Goal: Navigation & Orientation: Find specific page/section

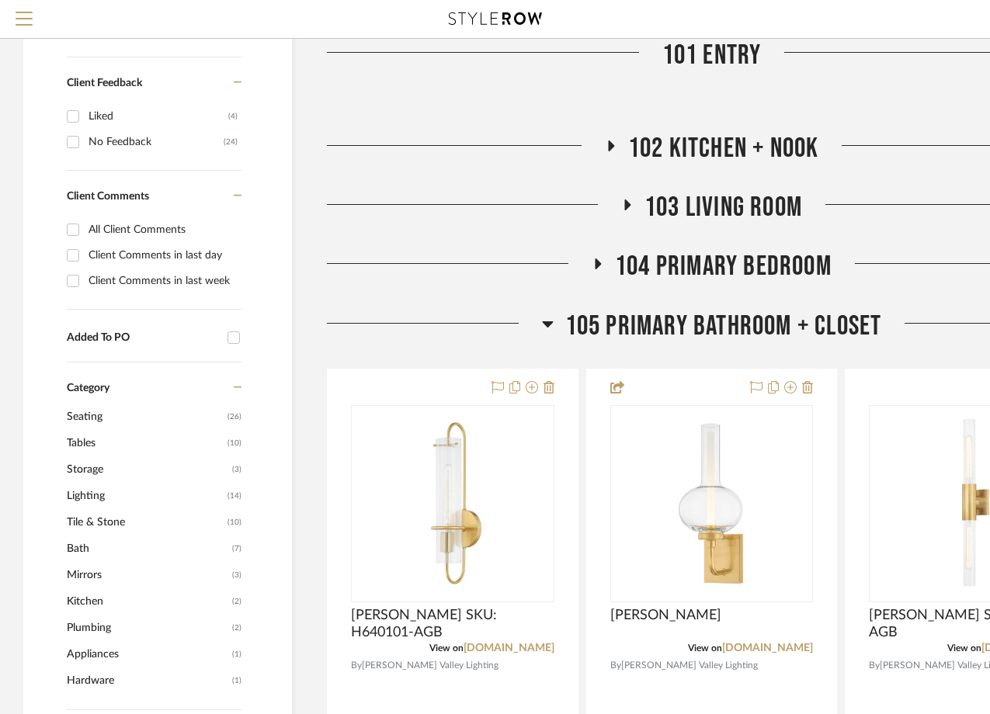
scroll to position [660, 0]
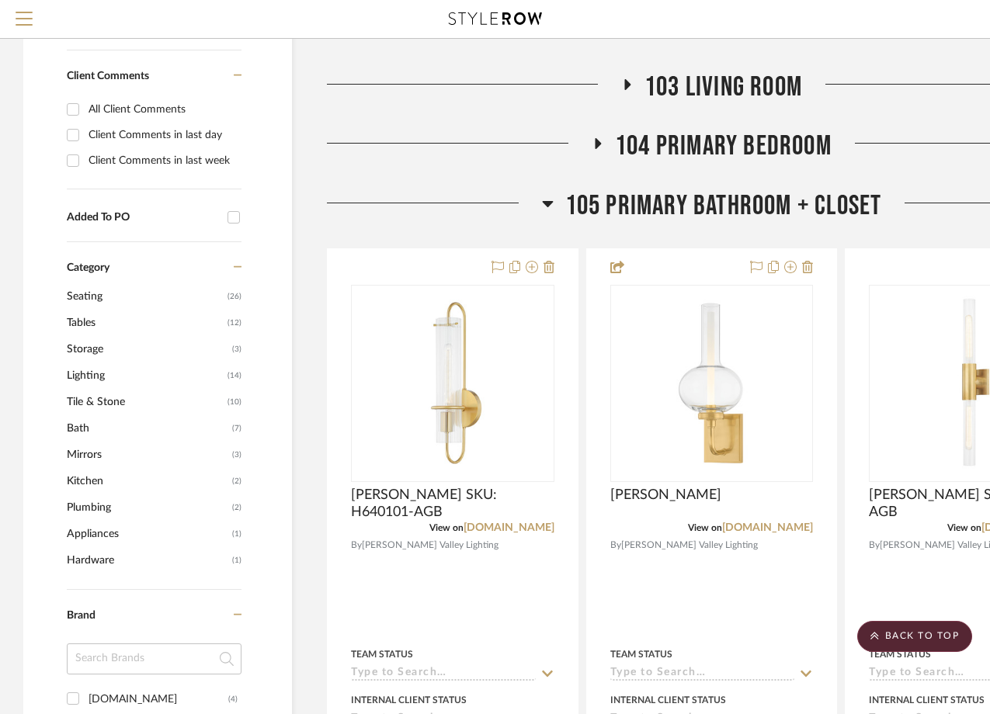
scroll to position [770, 0]
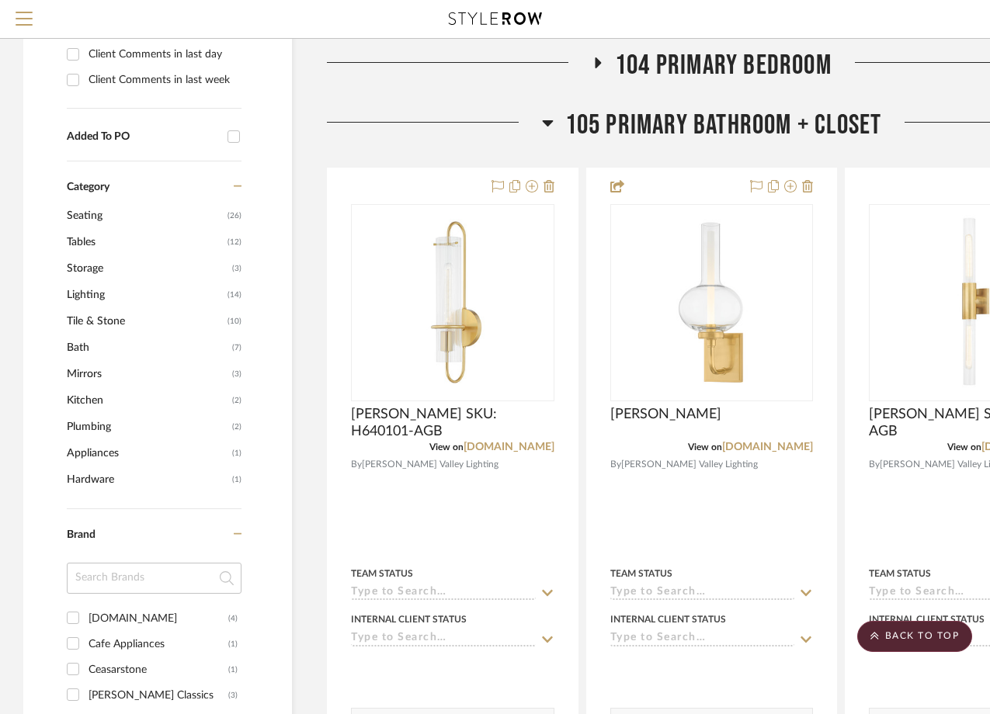
click at [545, 123] on icon at bounding box center [547, 123] width 11 height 6
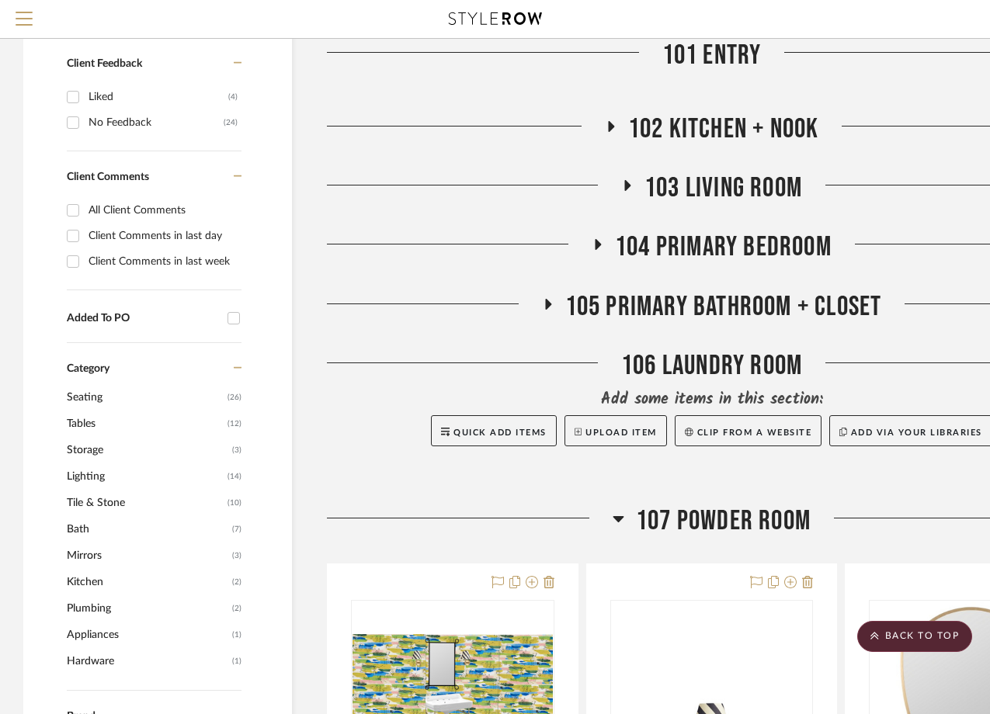
scroll to position [345, 0]
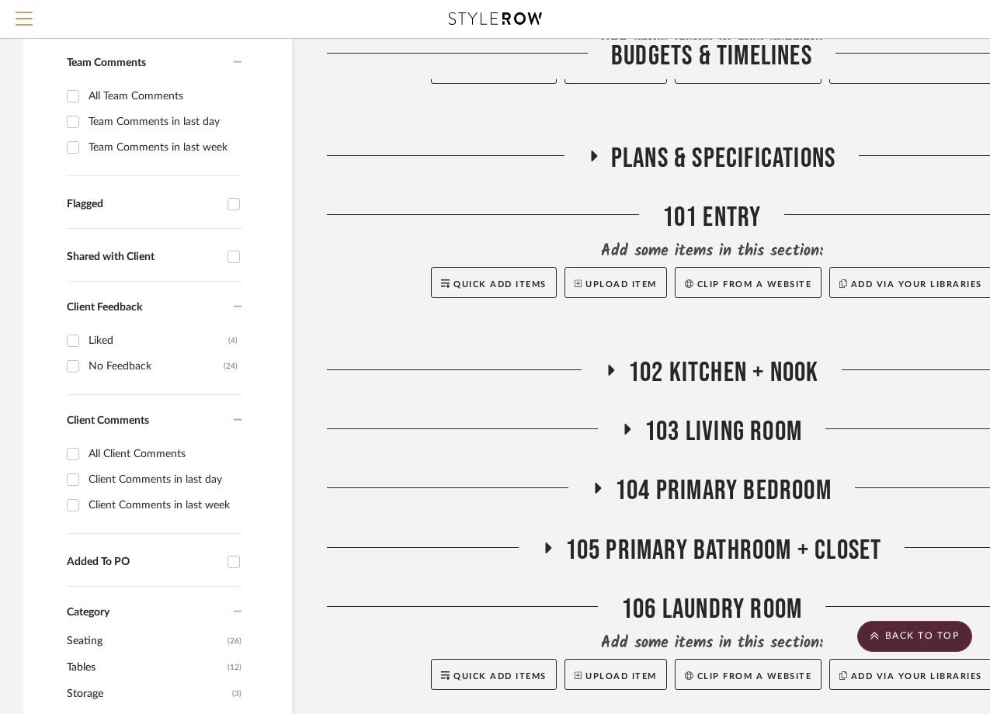
click at [648, 374] on span "102 Kitchen + Nook" at bounding box center [723, 372] width 191 height 33
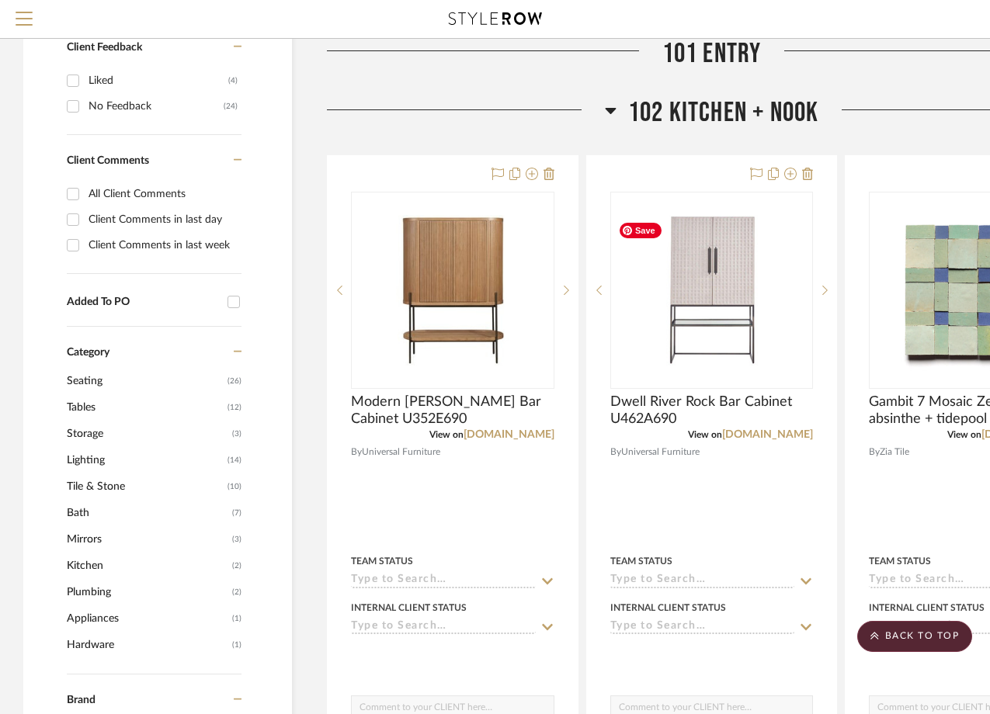
scroll to position [607, 0]
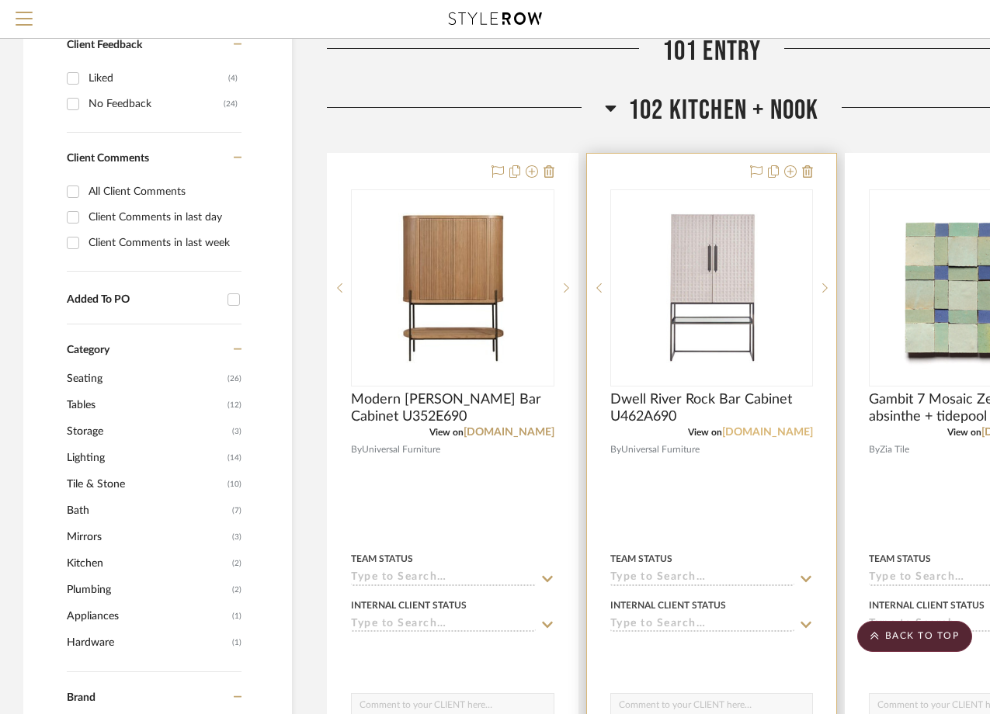
click at [727, 431] on link "universalfurniture.com" at bounding box center [767, 432] width 91 height 11
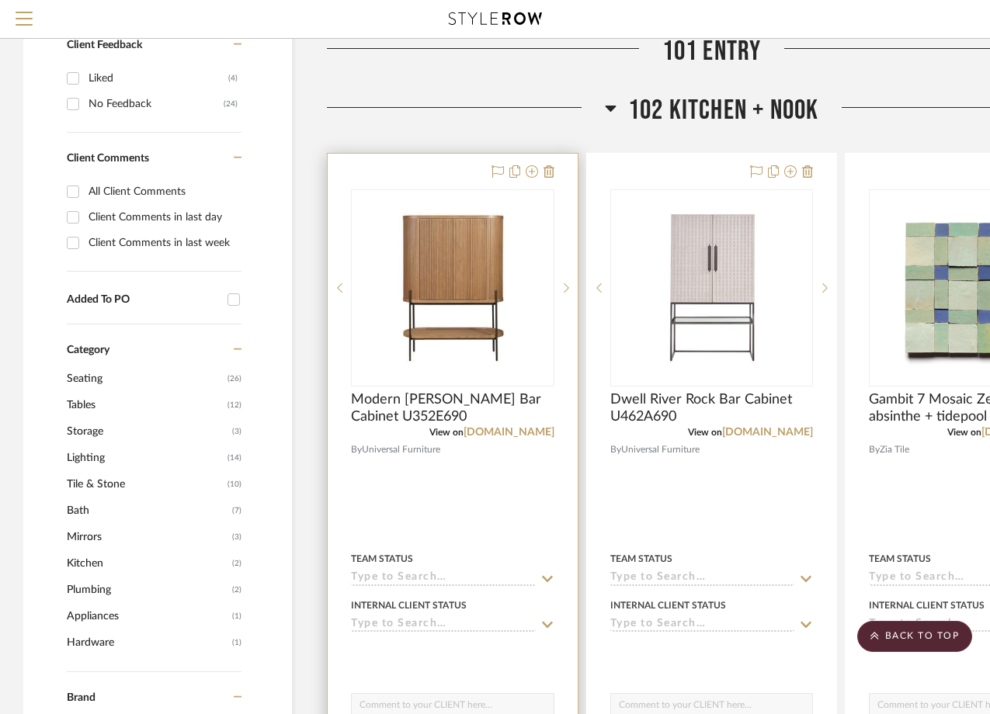
scroll to position [0, 0]
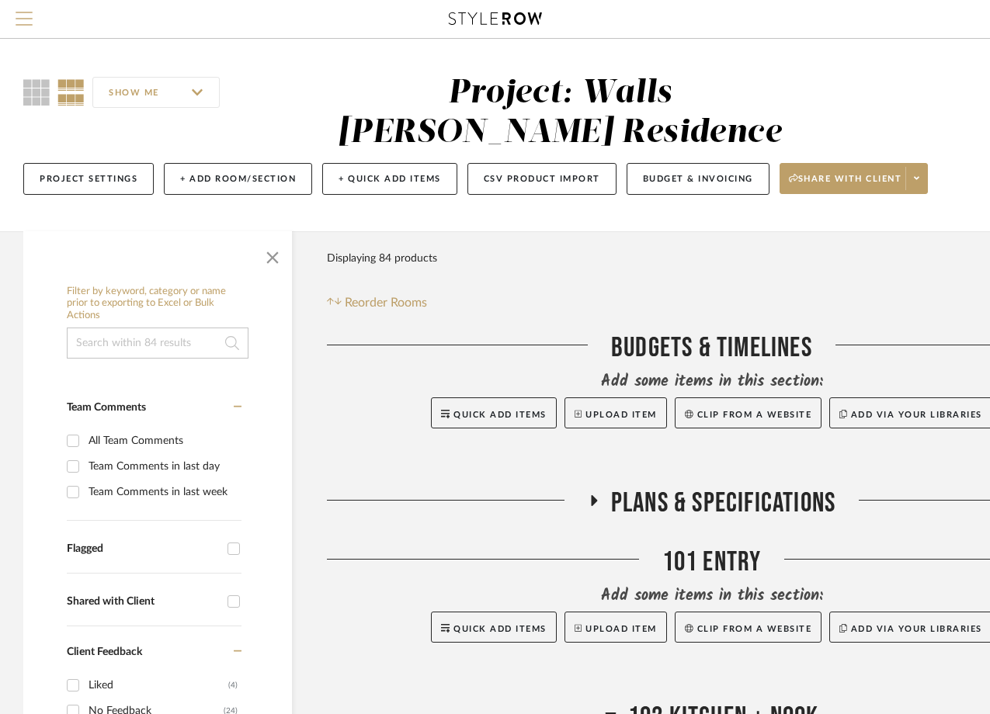
click at [29, 13] on span "Menu" at bounding box center [24, 13] width 17 height 2
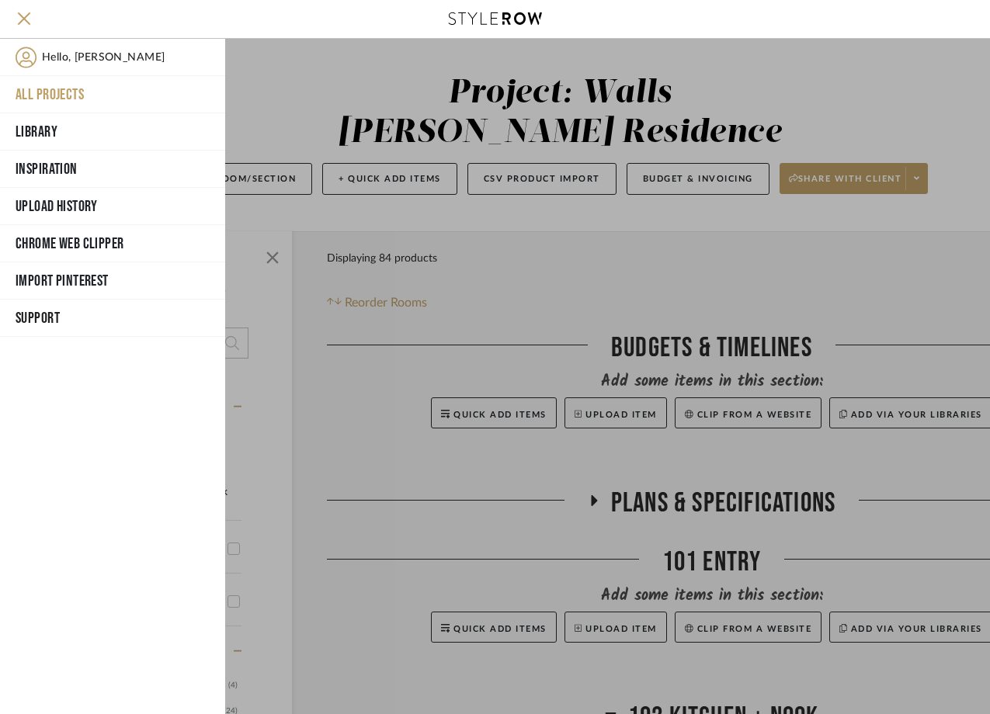
click at [65, 93] on button "All Projects" at bounding box center [112, 94] width 225 height 37
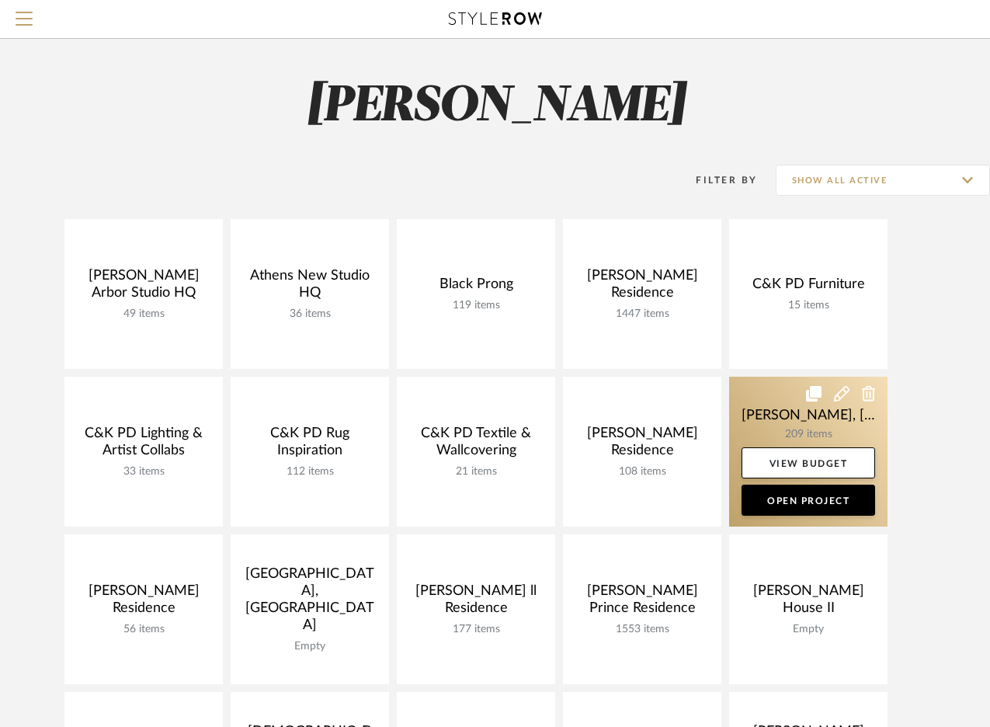
click at [797, 418] on link at bounding box center [808, 452] width 158 height 150
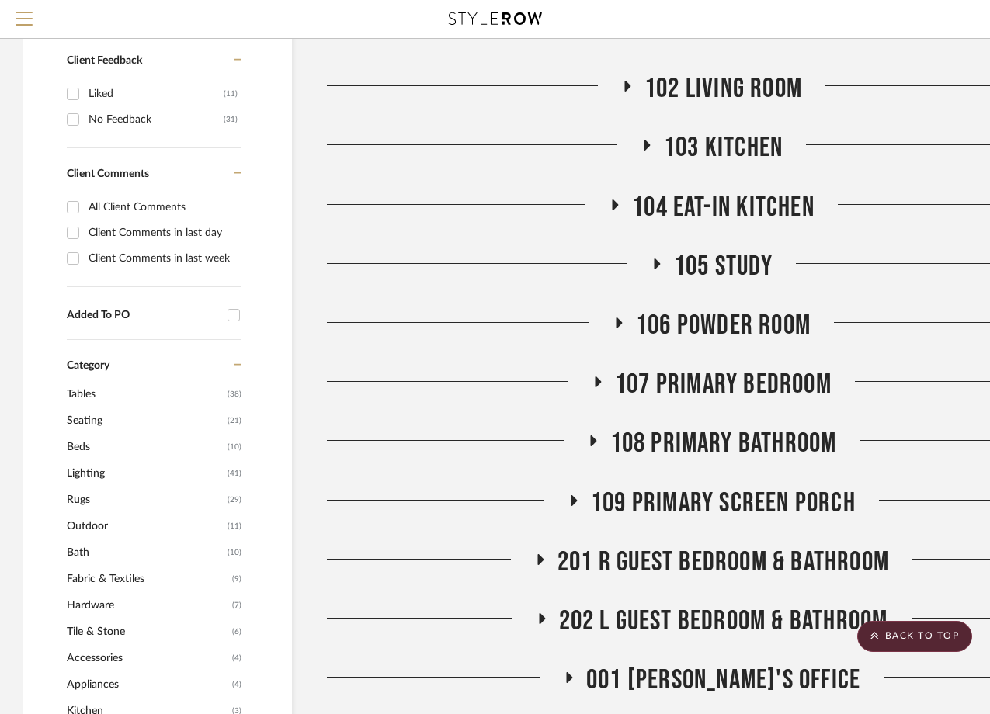
scroll to position [624, 0]
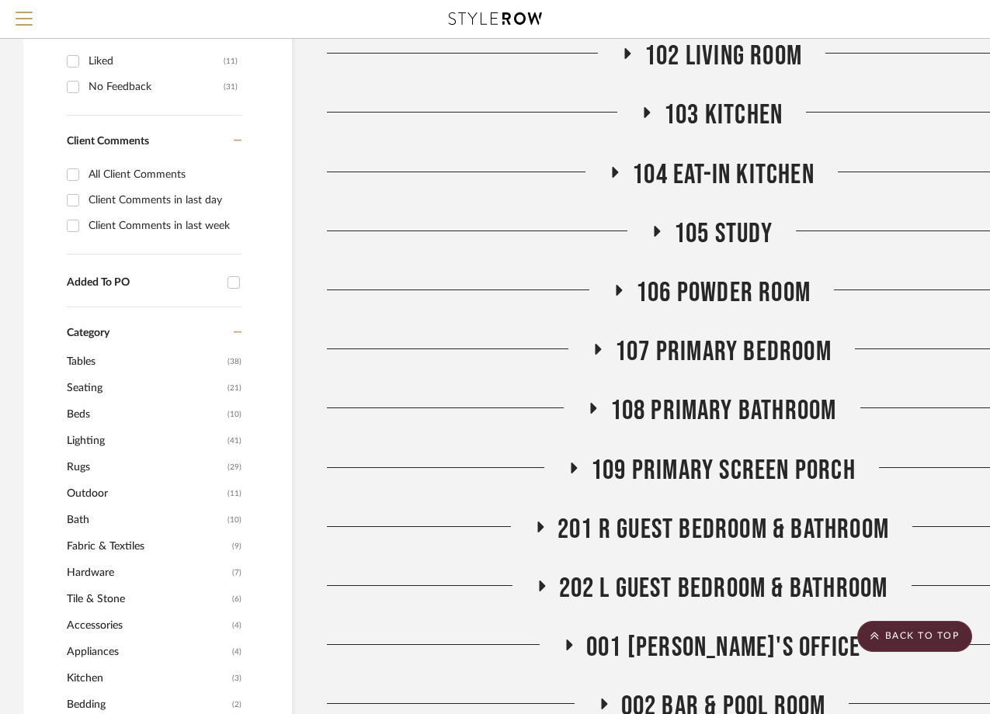
click at [769, 335] on span "107 Primary Bedroom" at bounding box center [723, 351] width 217 height 33
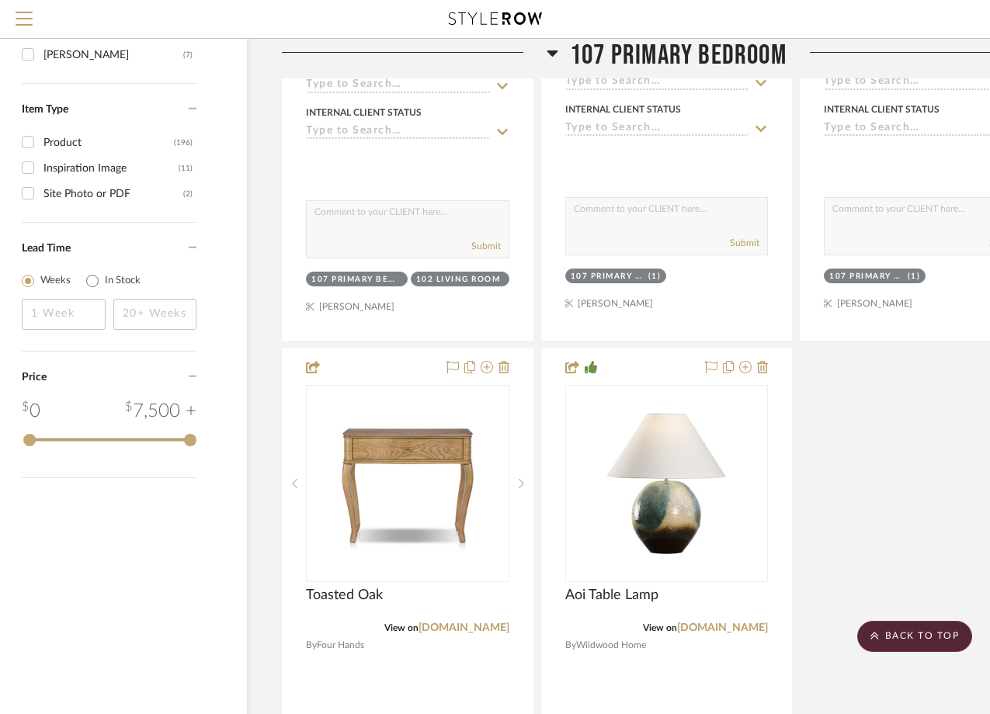
scroll to position [2058, 45]
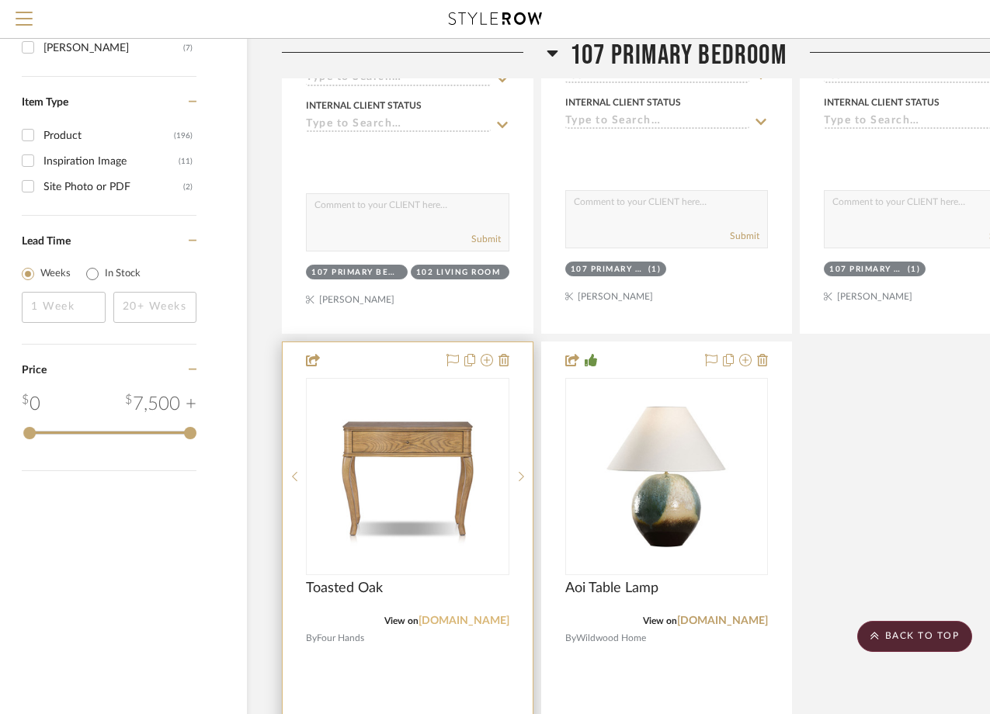
click at [478, 616] on link "fourhands.com" at bounding box center [464, 621] width 91 height 11
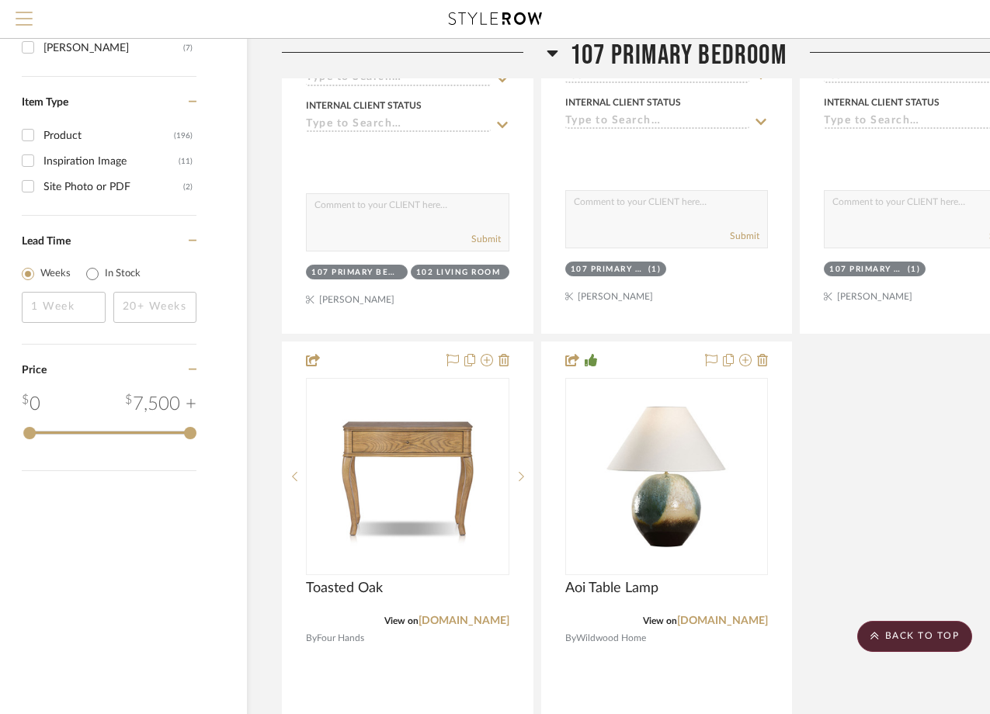
click at [23, 13] on span "Menu" at bounding box center [24, 13] width 17 height 2
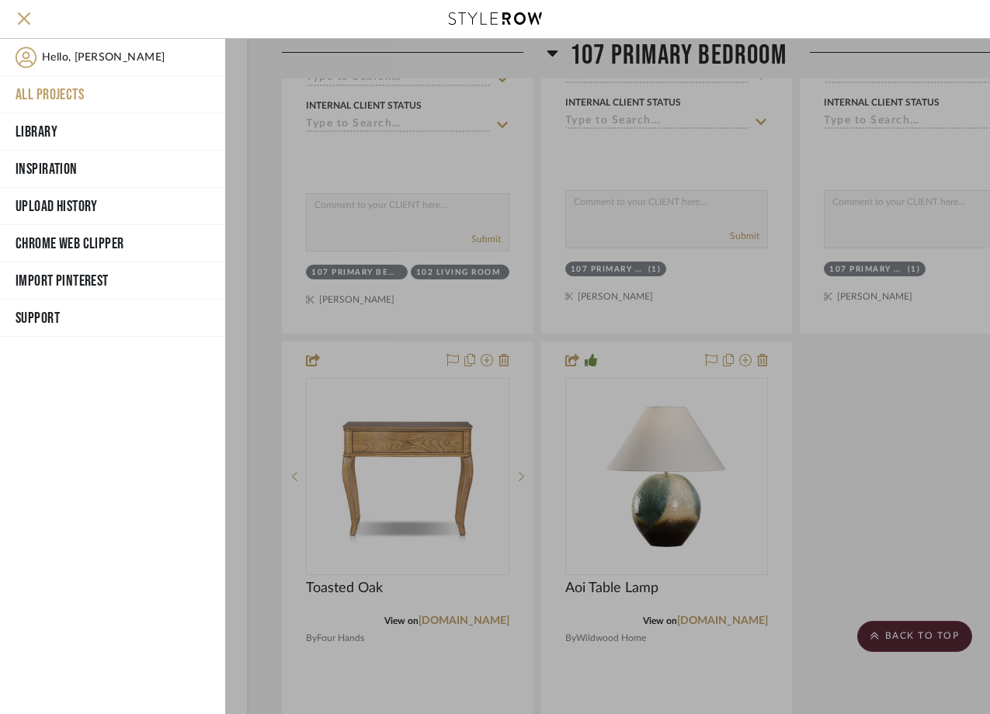
click at [60, 99] on button "All Projects" at bounding box center [112, 94] width 225 height 37
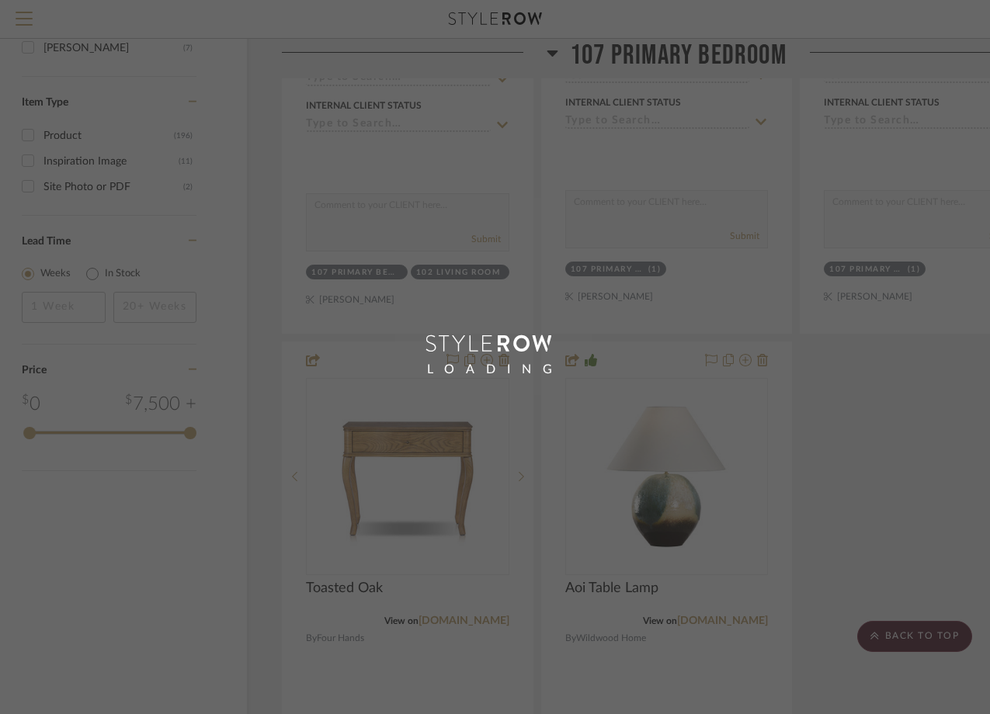
click at [60, 99] on div "LOADING" at bounding box center [495, 357] width 990 height 714
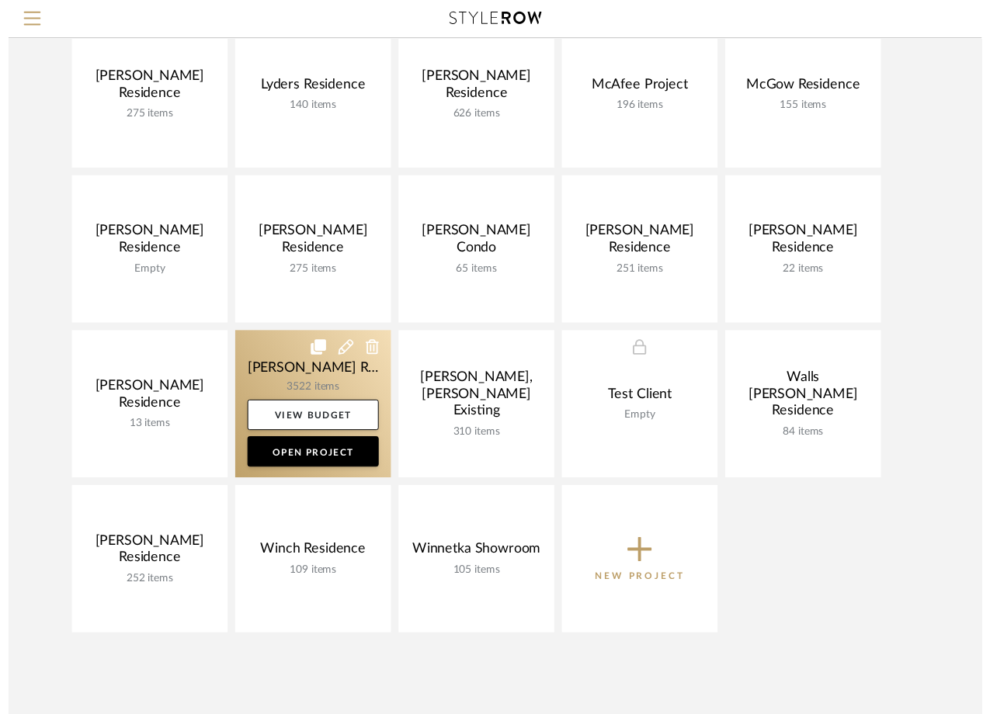
scroll to position [695, 0]
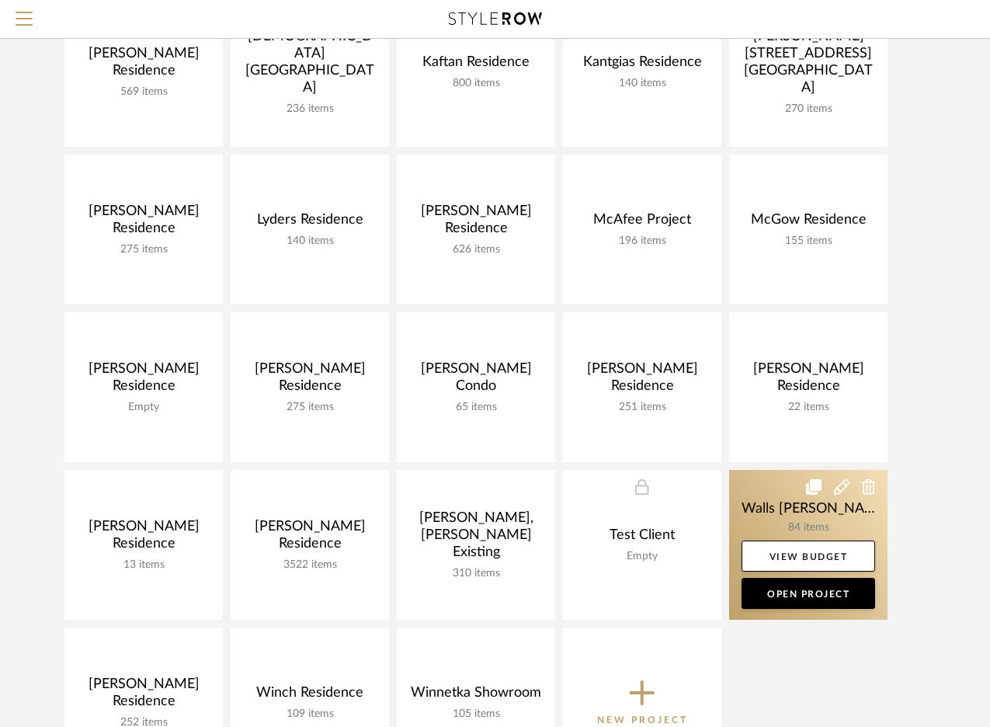
click at [804, 518] on link at bounding box center [808, 545] width 158 height 150
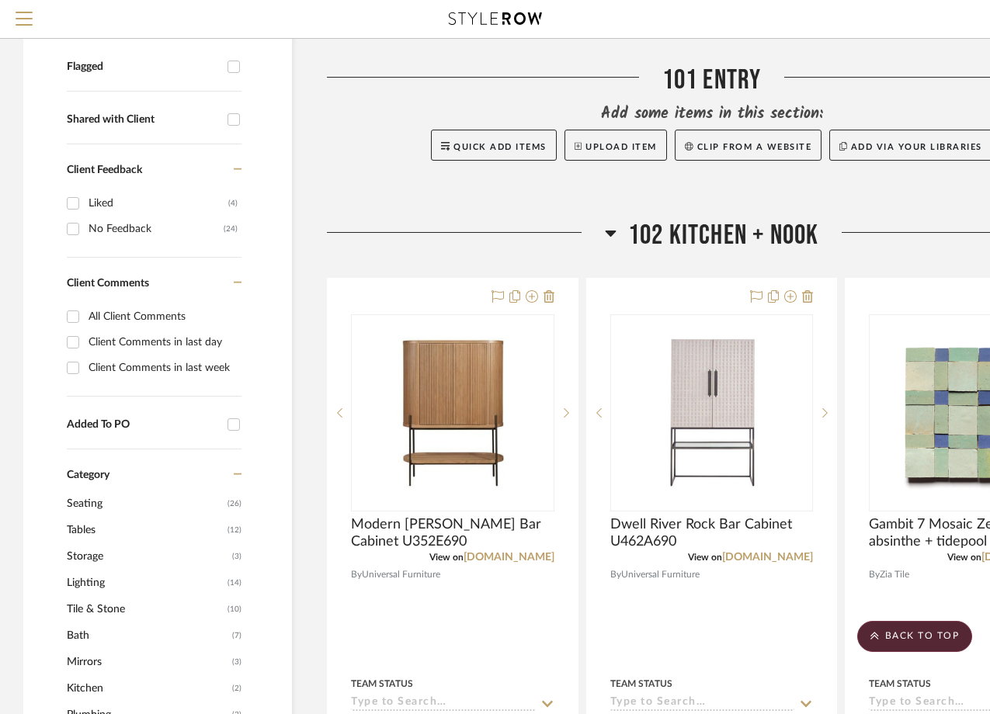
scroll to position [497, 0]
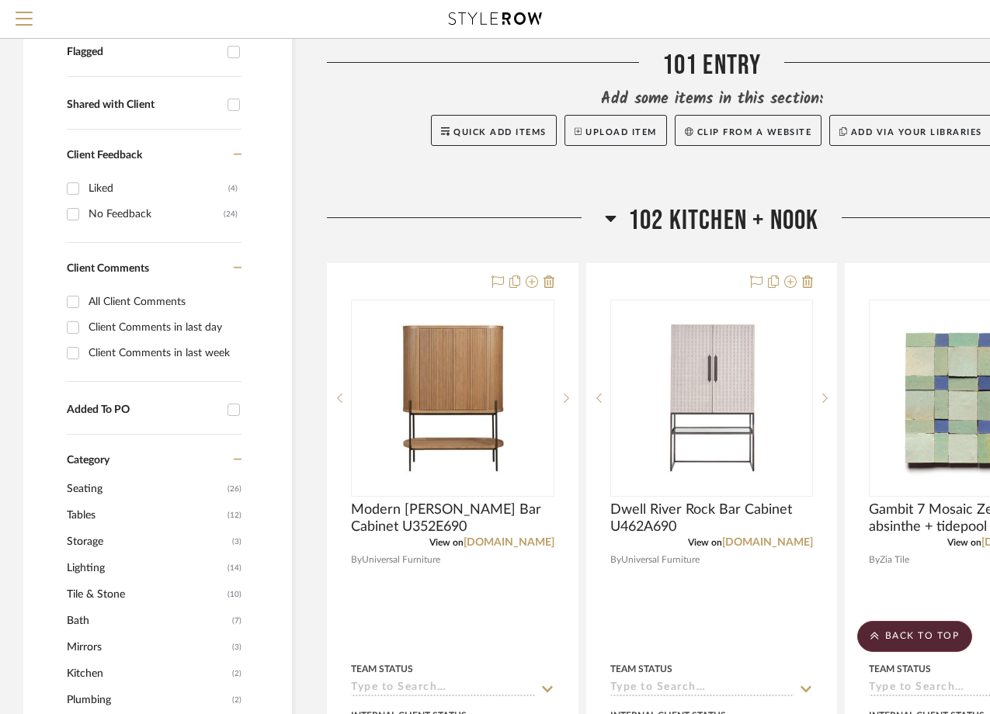
click at [610, 220] on icon at bounding box center [610, 219] width 11 height 6
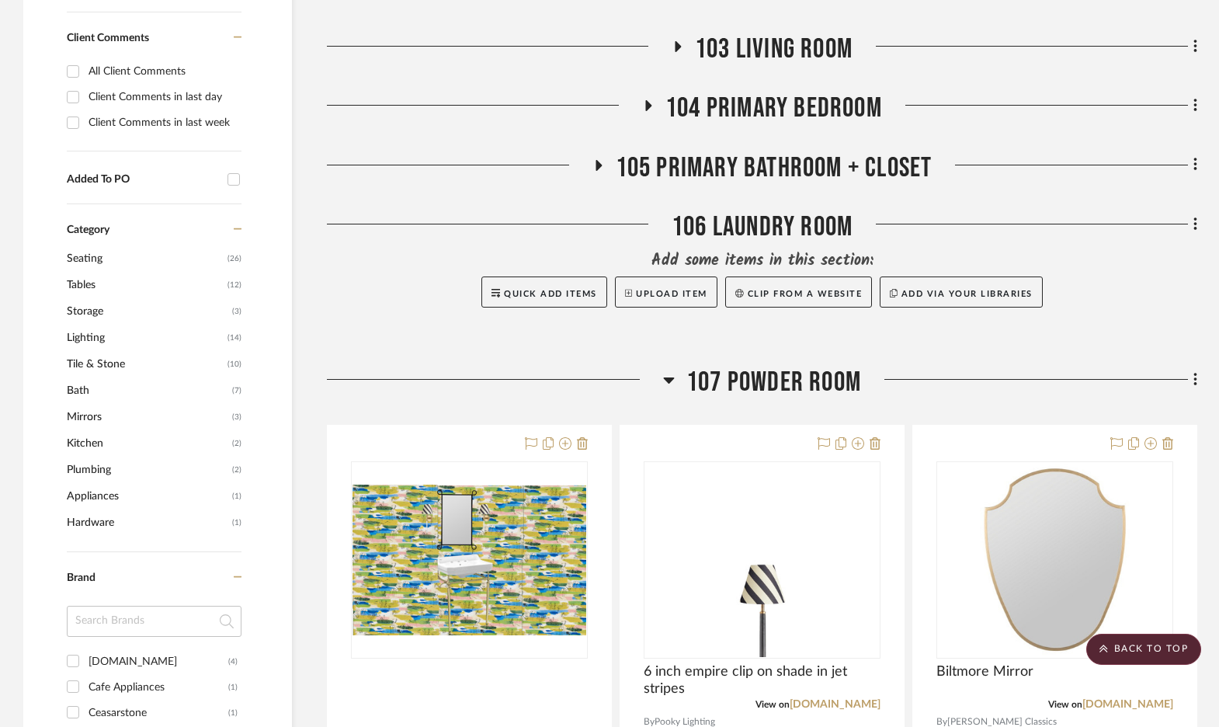
scroll to position [802, 0]
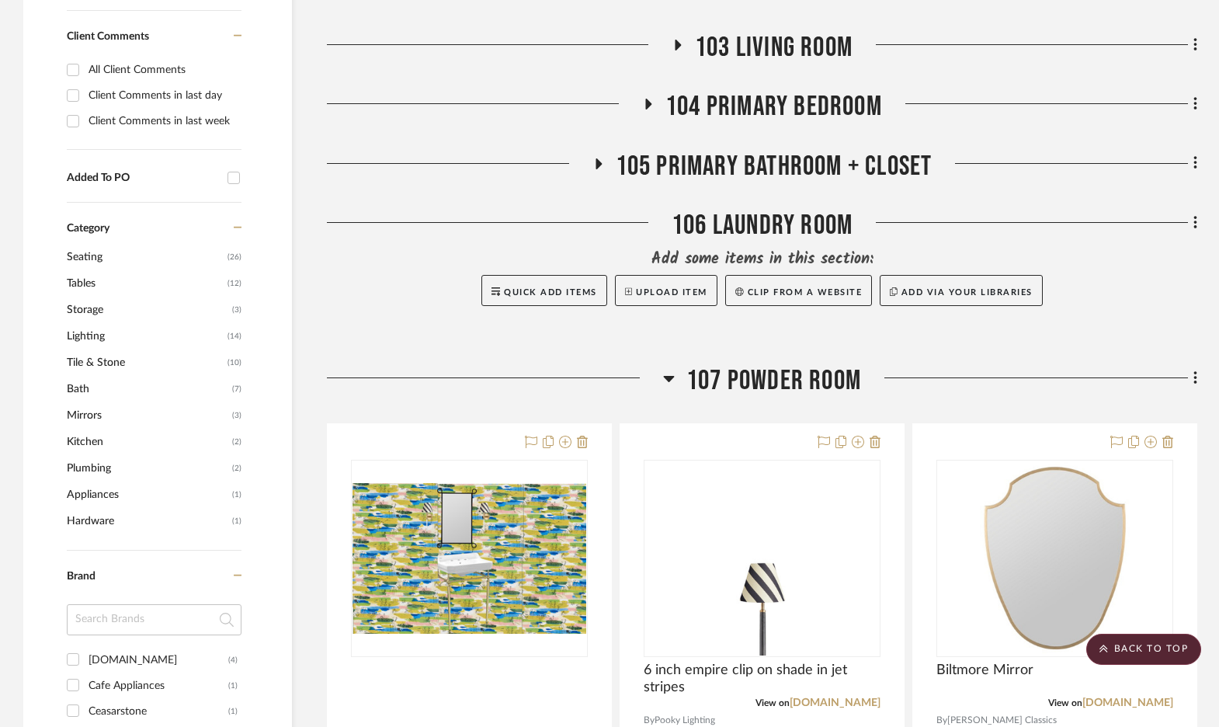
click at [665, 376] on icon at bounding box center [669, 379] width 11 height 6
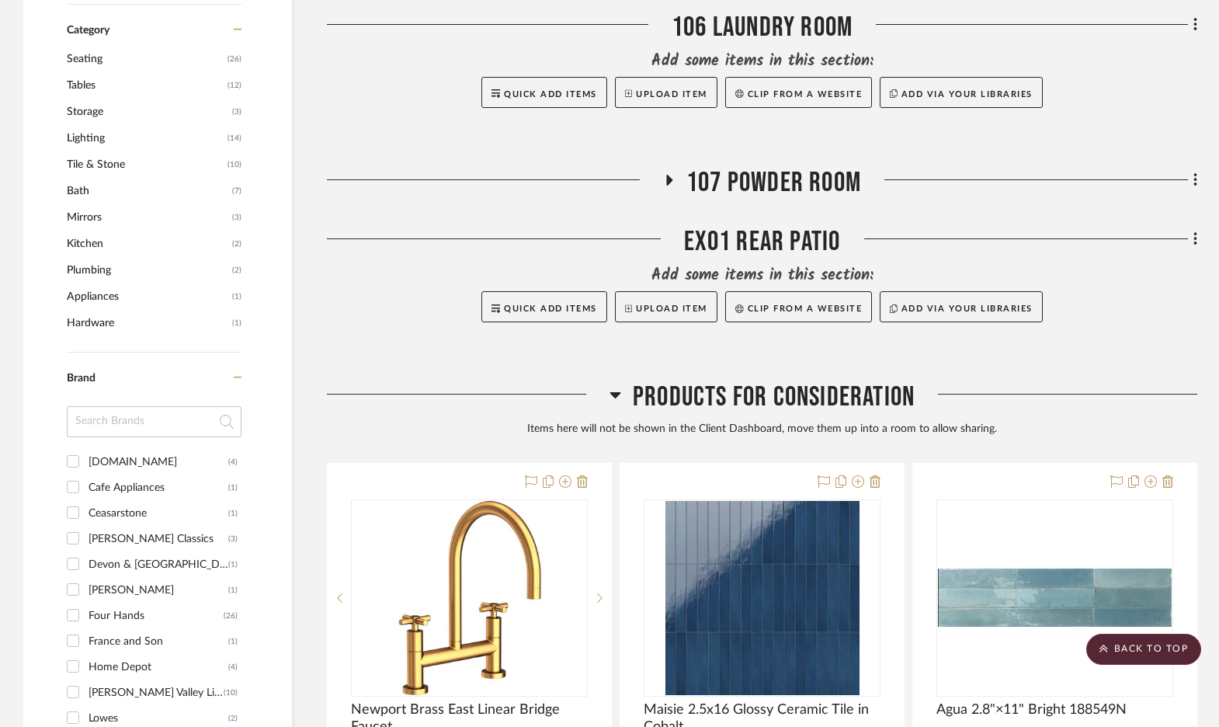
scroll to position [1032, 0]
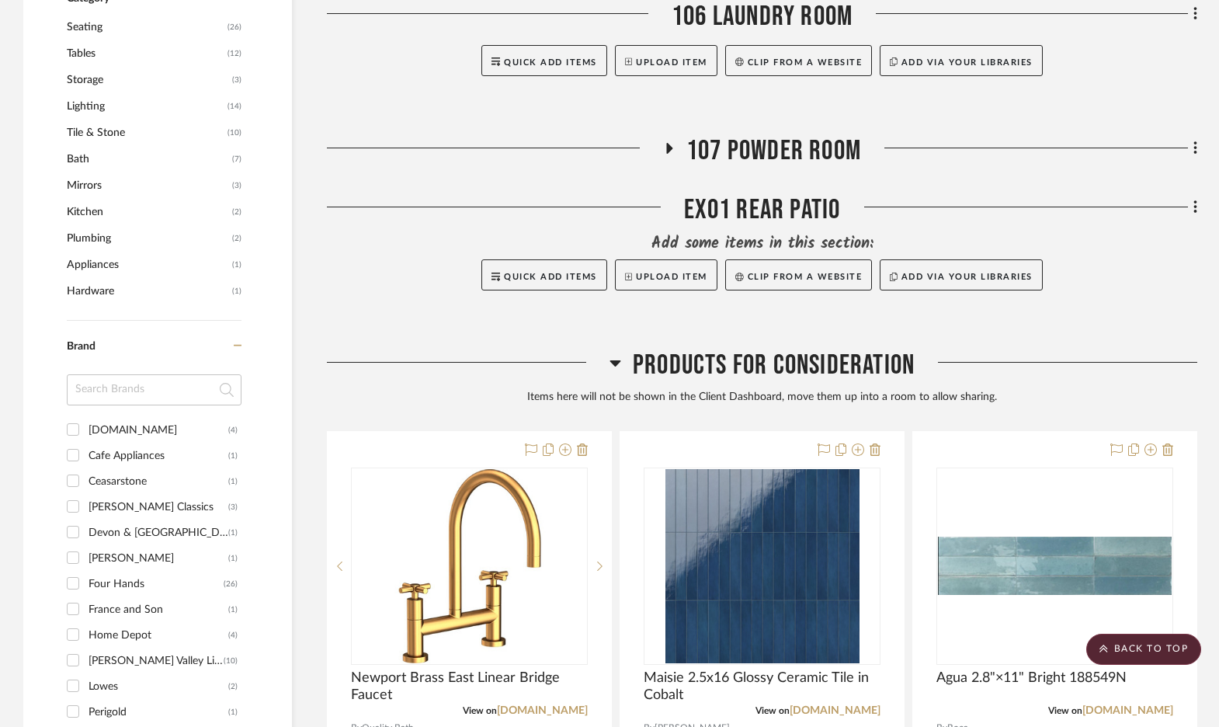
click at [613, 353] on icon at bounding box center [616, 362] width 12 height 19
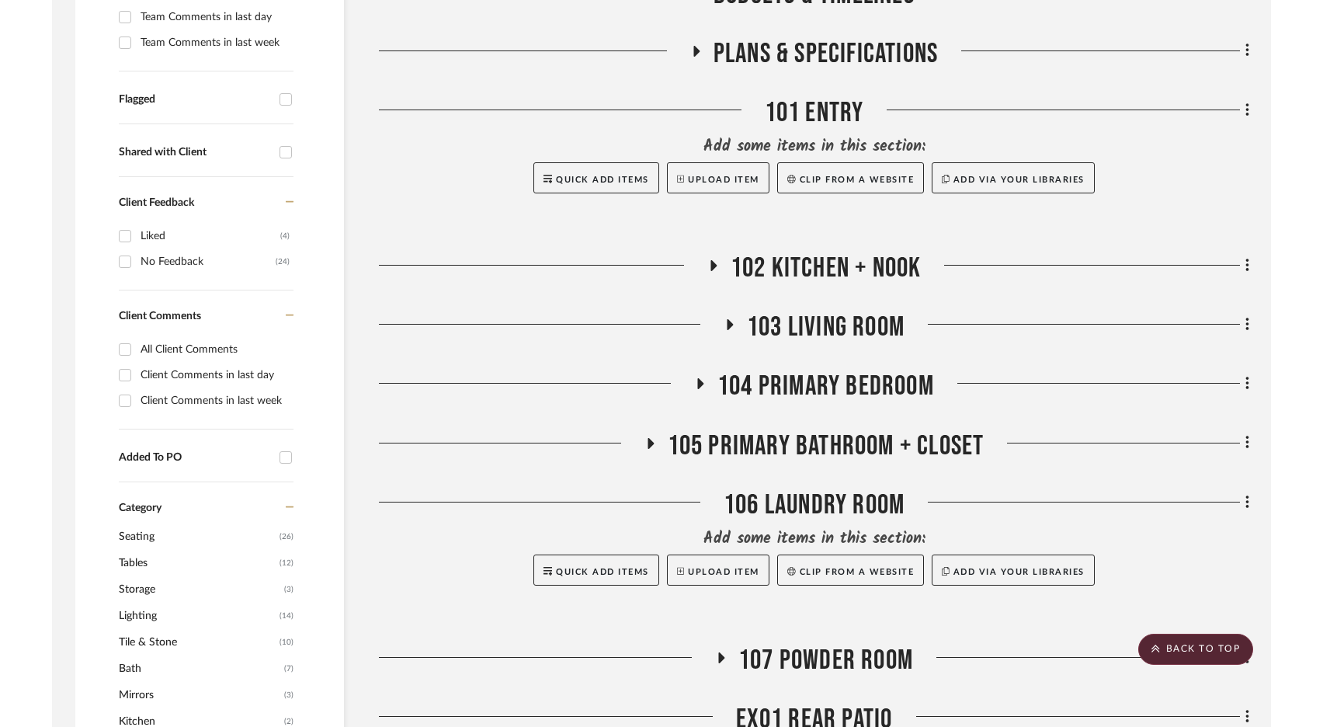
scroll to position [526, 0]
